Goal: Find specific page/section: Find specific page/section

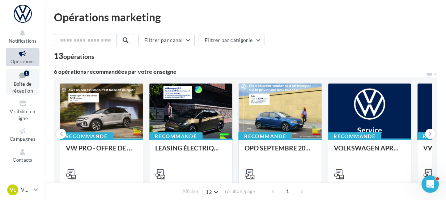
click at [21, 78] on icon at bounding box center [22, 76] width 29 height 10
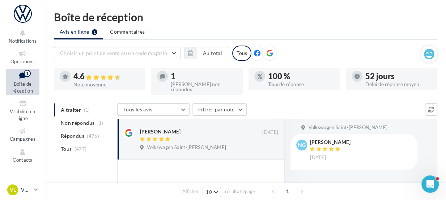
click at [37, 189] on icon at bounding box center [36, 190] width 4 height 6
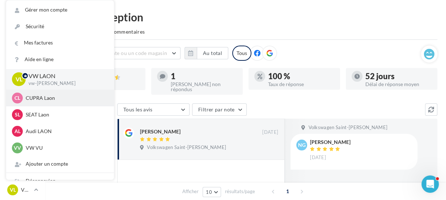
click at [44, 100] on p "CUPRA Laon" at bounding box center [66, 97] width 80 height 7
